Goal: Navigation & Orientation: Find specific page/section

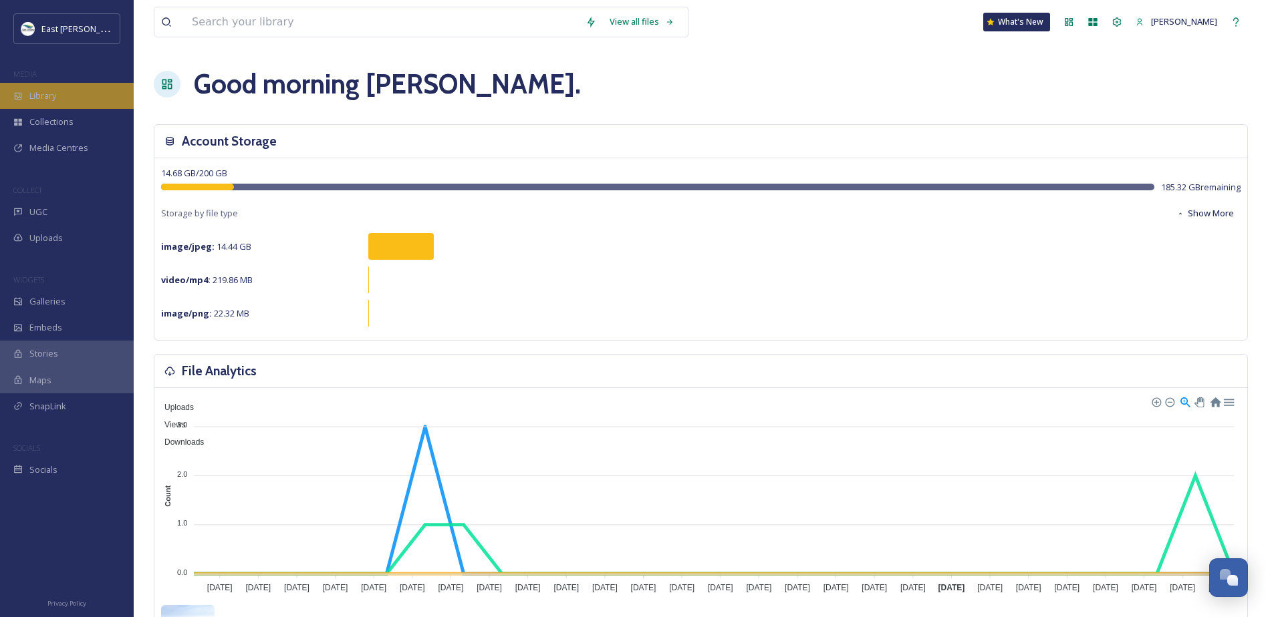
click at [53, 89] on div "Library" at bounding box center [67, 96] width 134 height 26
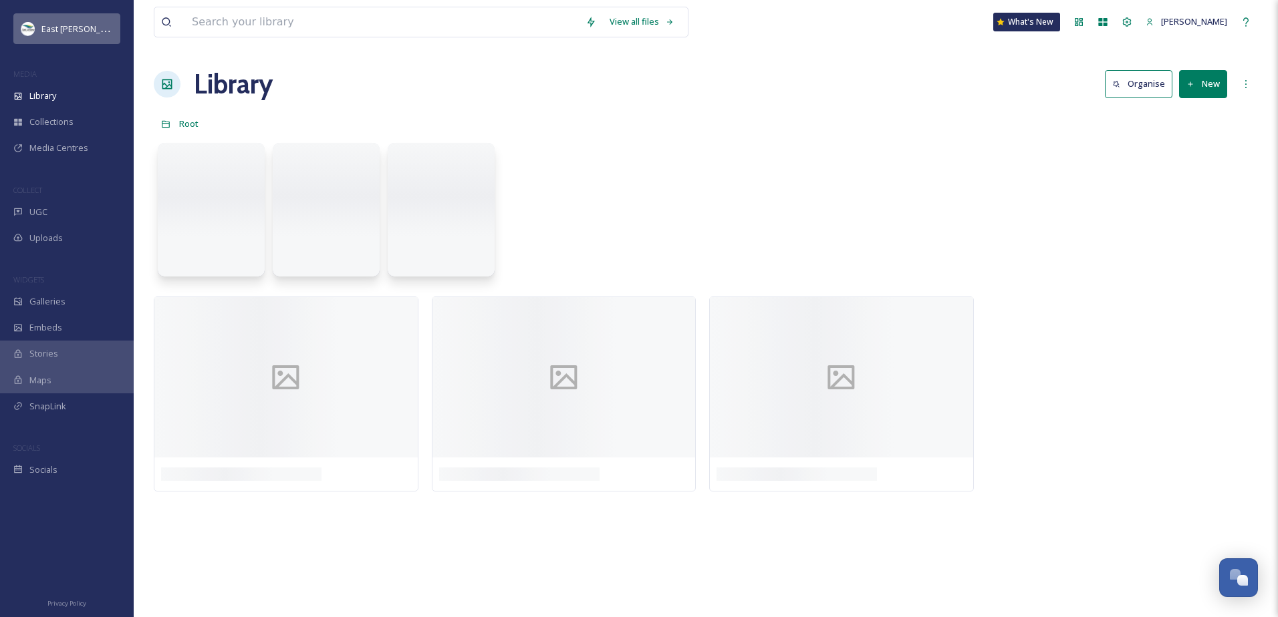
click at [72, 31] on span "East [PERSON_NAME] District Council" at bounding box center [114, 28] width 146 height 13
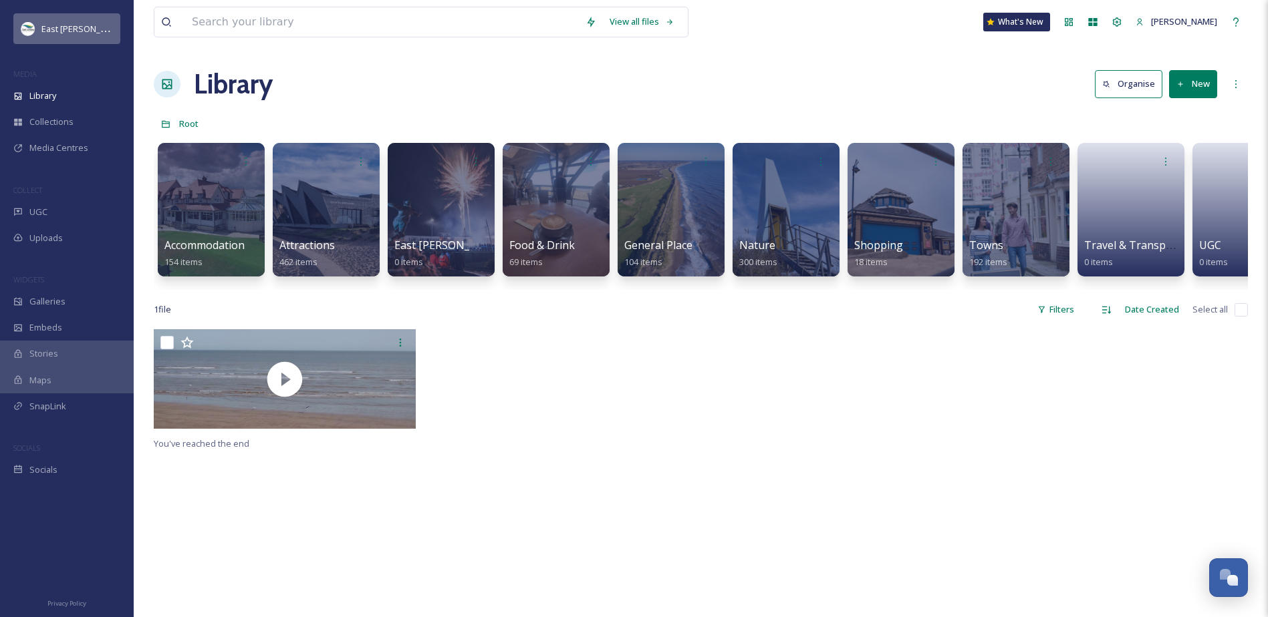
click at [62, 38] on div "East [PERSON_NAME] District Council" at bounding box center [66, 28] width 107 height 31
click at [51, 27] on span "East [PERSON_NAME] District Council" at bounding box center [114, 28] width 146 height 13
click at [65, 208] on div "UGC" at bounding box center [67, 212] width 134 height 26
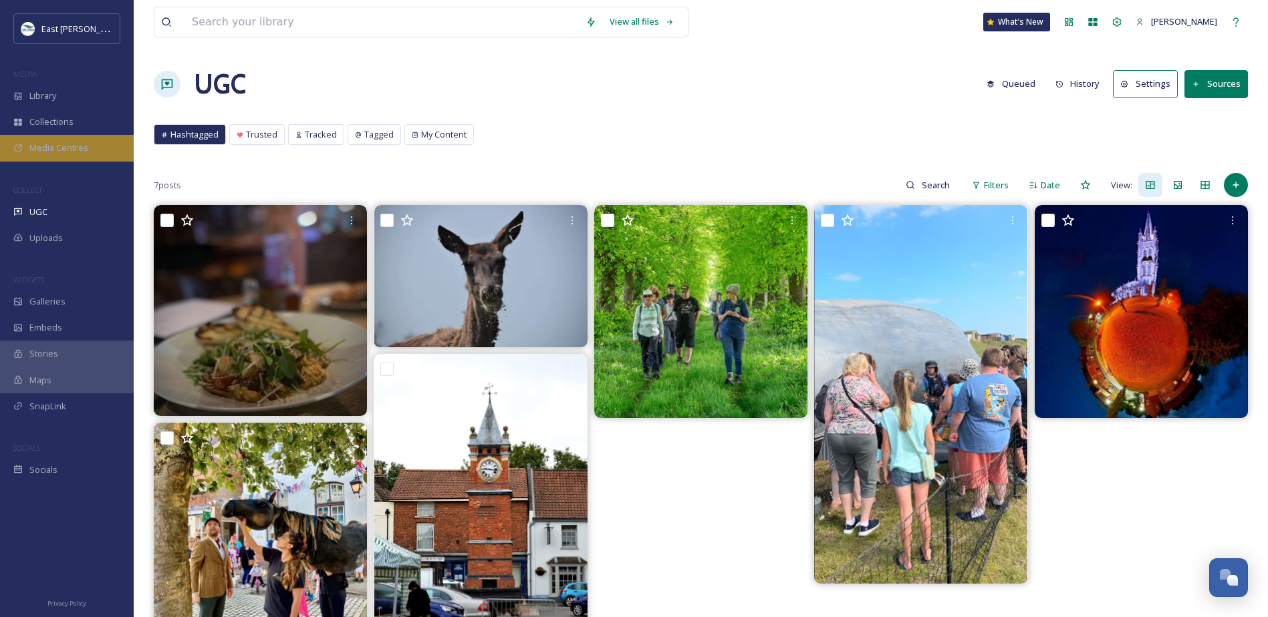
click at [44, 144] on span "Media Centres" at bounding box center [58, 148] width 59 height 13
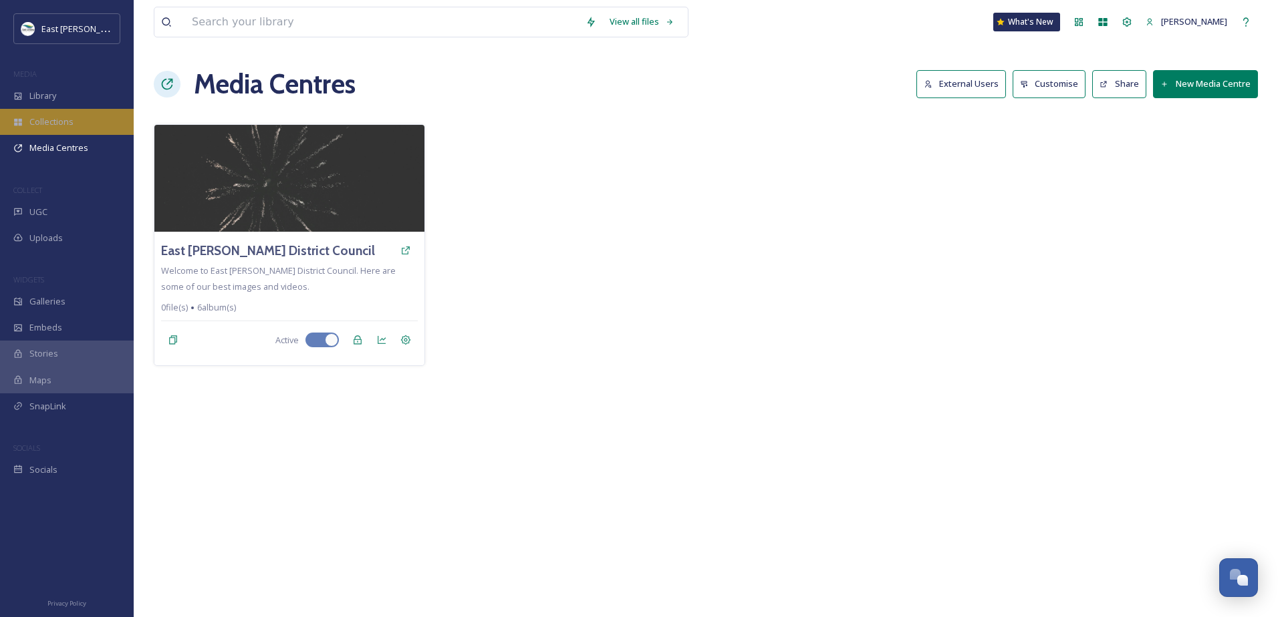
click at [45, 128] on span "Collections" at bounding box center [51, 122] width 44 height 13
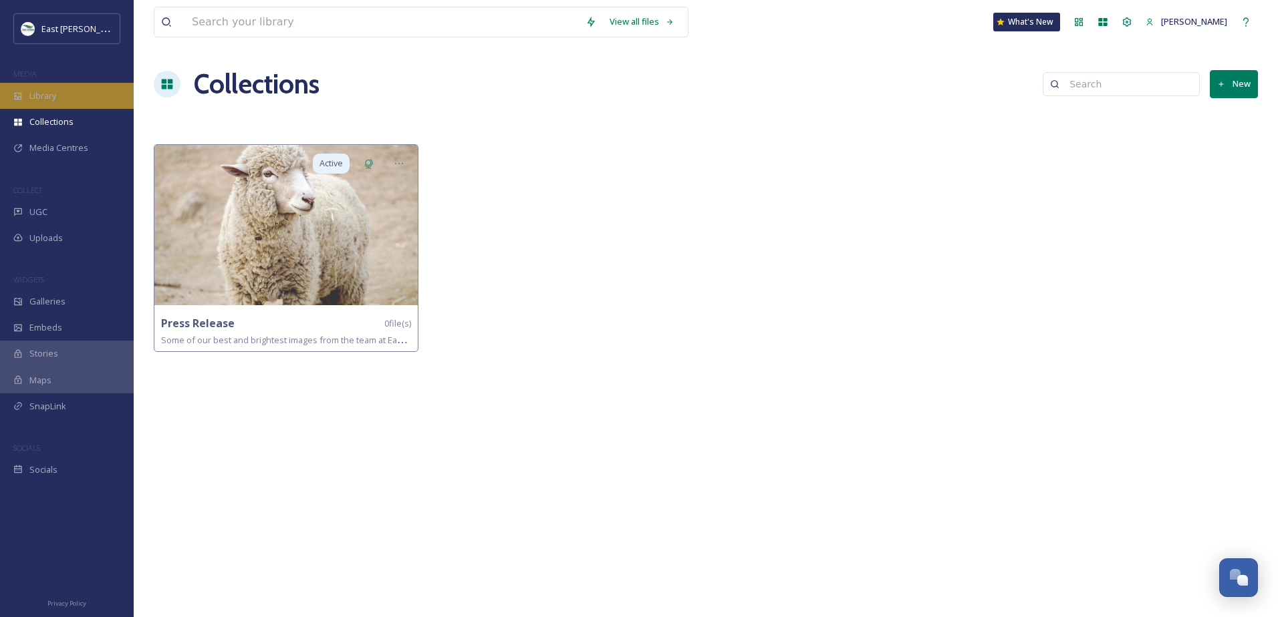
click at [52, 102] on span "Library" at bounding box center [42, 96] width 27 height 13
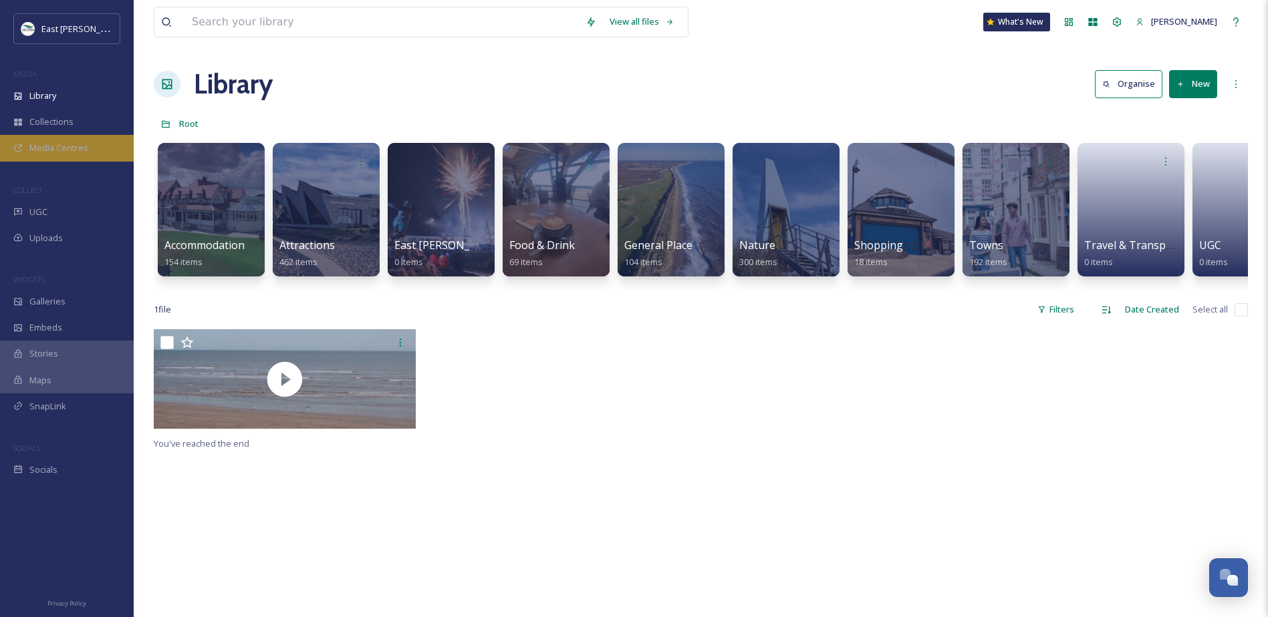
click at [54, 145] on span "Media Centres" at bounding box center [58, 148] width 59 height 13
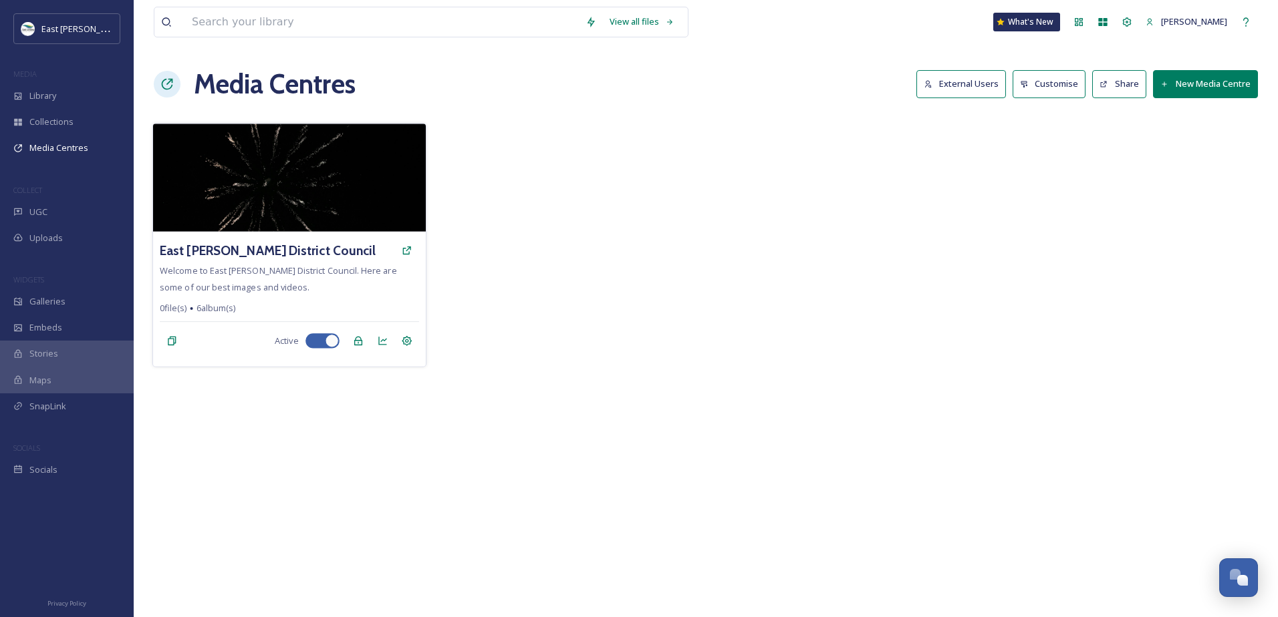
click at [217, 307] on span "6 album(s)" at bounding box center [215, 308] width 39 height 13
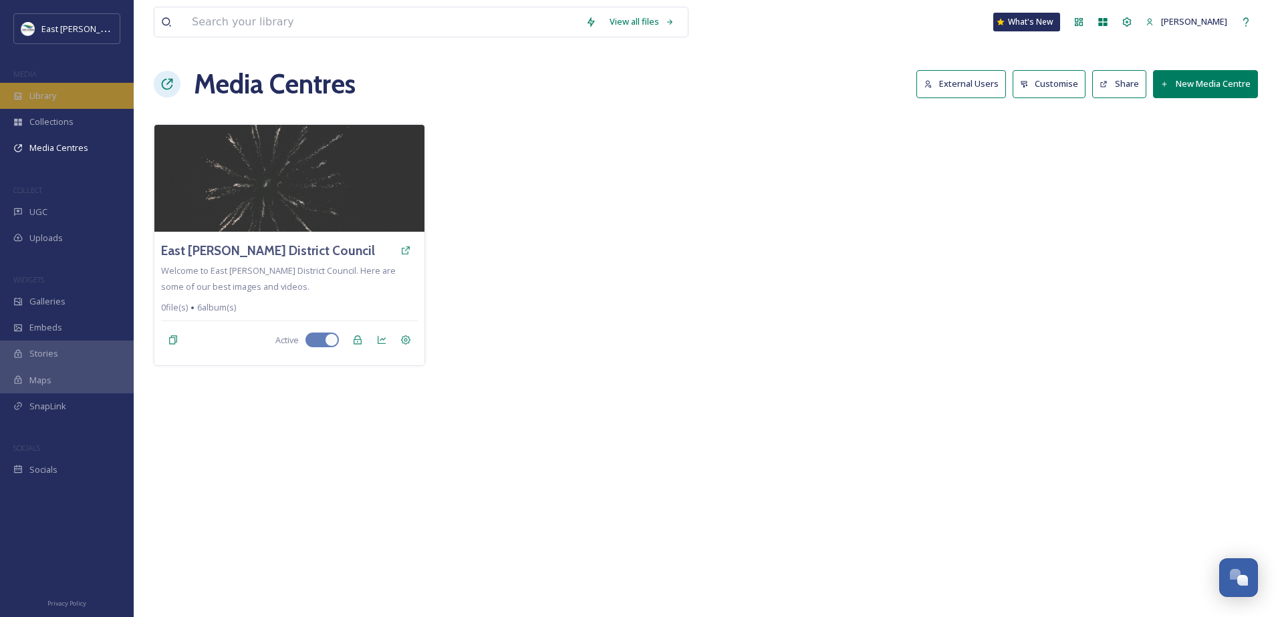
click at [47, 102] on span "Library" at bounding box center [42, 96] width 27 height 13
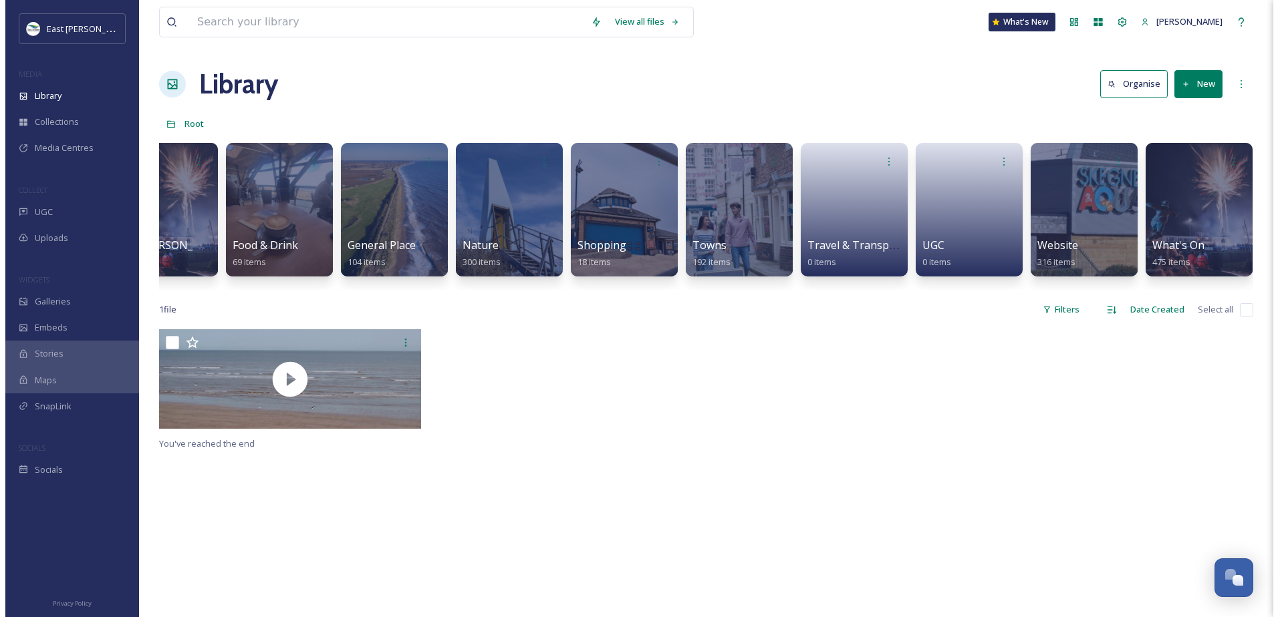
scroll to position [0, 285]
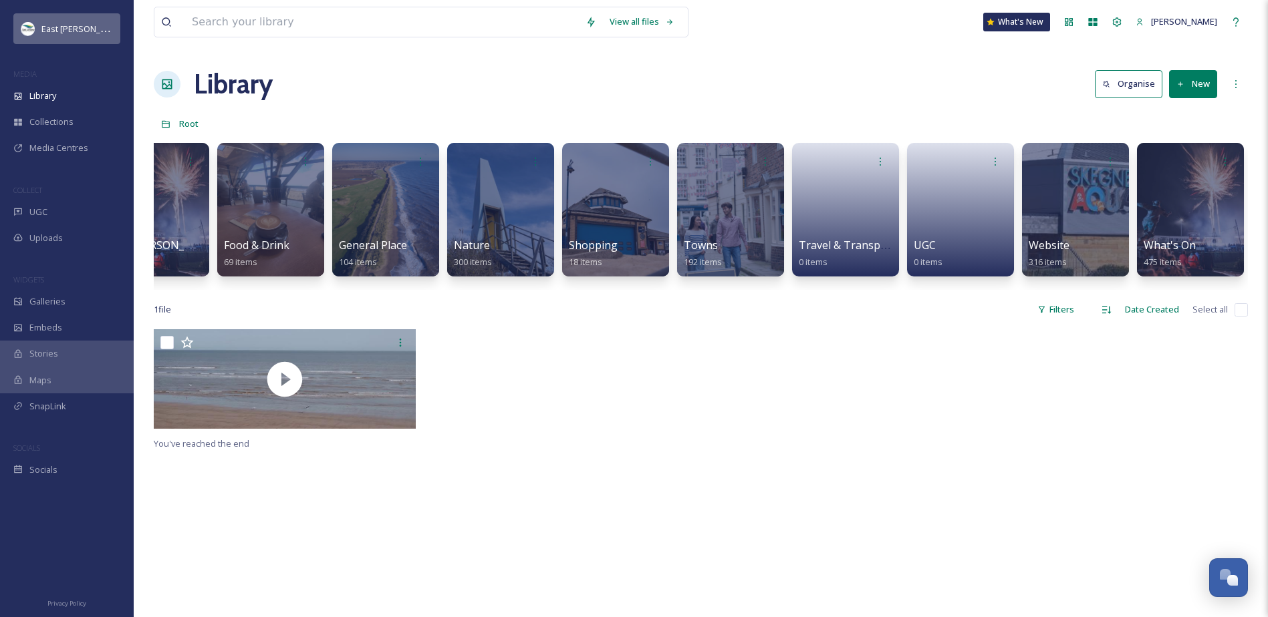
click at [77, 27] on span "East [PERSON_NAME] District Council" at bounding box center [114, 28] width 146 height 13
click at [55, 122] on span "Collections" at bounding box center [51, 122] width 44 height 13
